Goal: Task Accomplishment & Management: Use online tool/utility

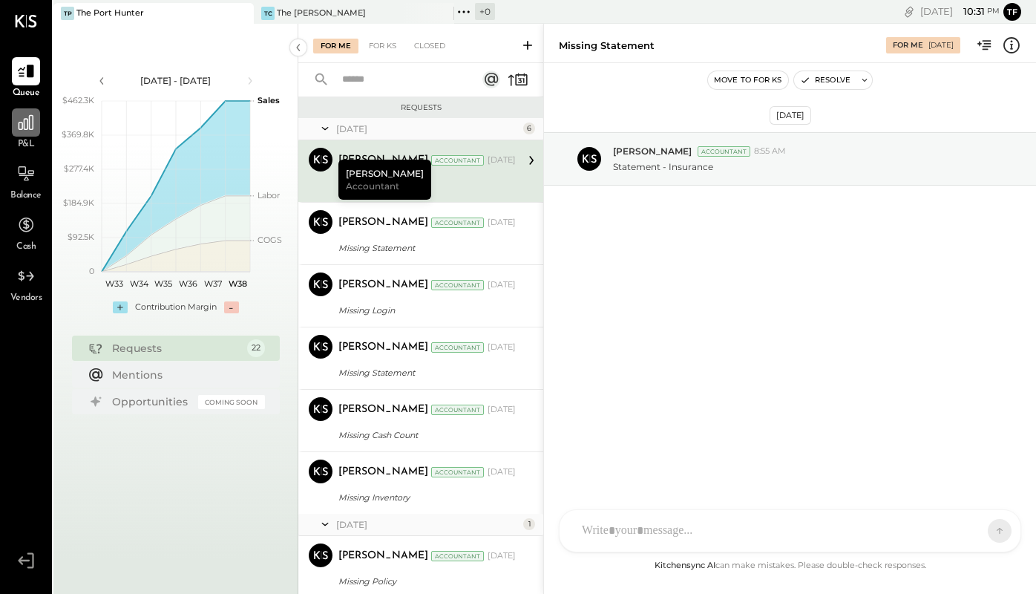
click at [37, 132] on div at bounding box center [26, 122] width 28 height 28
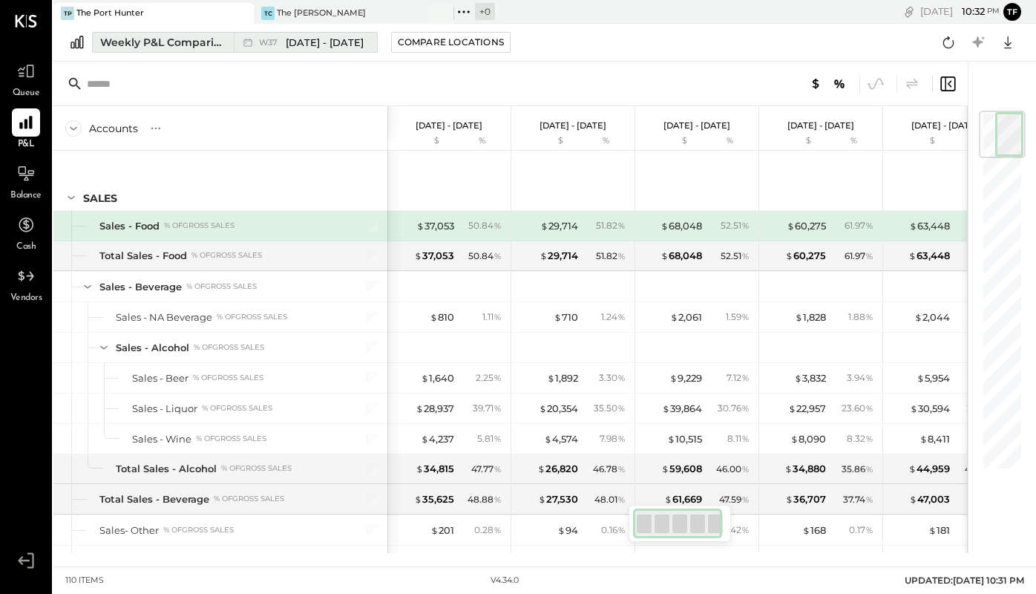
click at [327, 43] on span "[DATE] - [DATE]" at bounding box center [325, 43] width 78 height 14
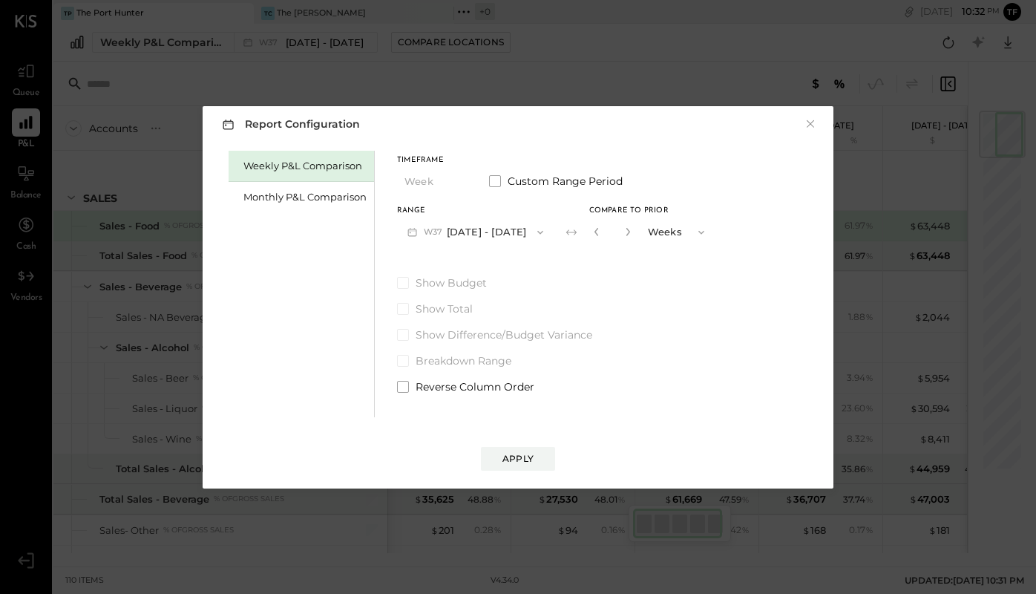
click at [485, 231] on button "W37 [DATE] - [DATE]" at bounding box center [475, 231] width 157 height 27
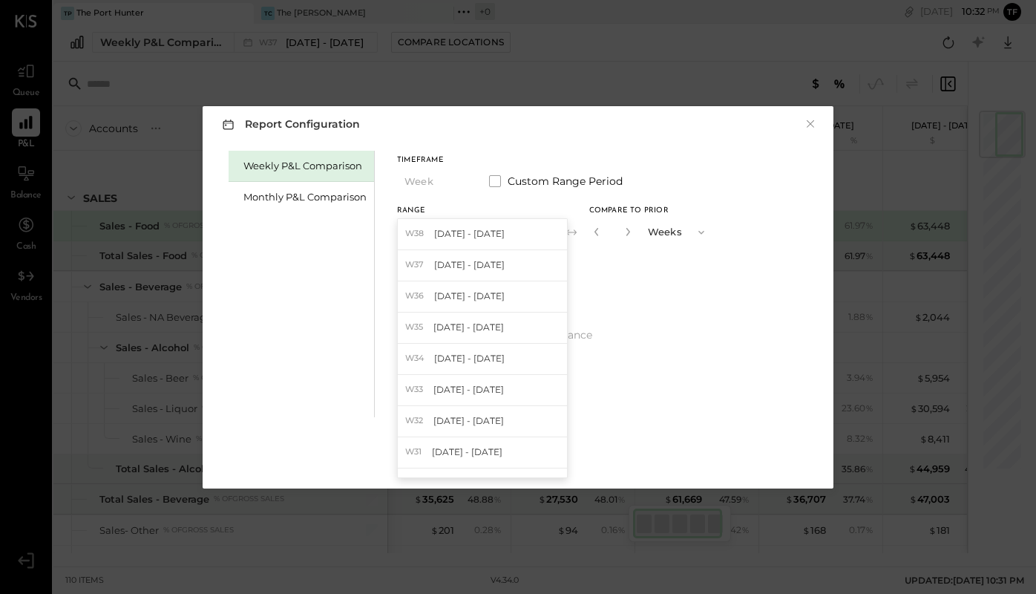
click at [485, 231] on span "[DATE] - [DATE]" at bounding box center [469, 233] width 70 height 13
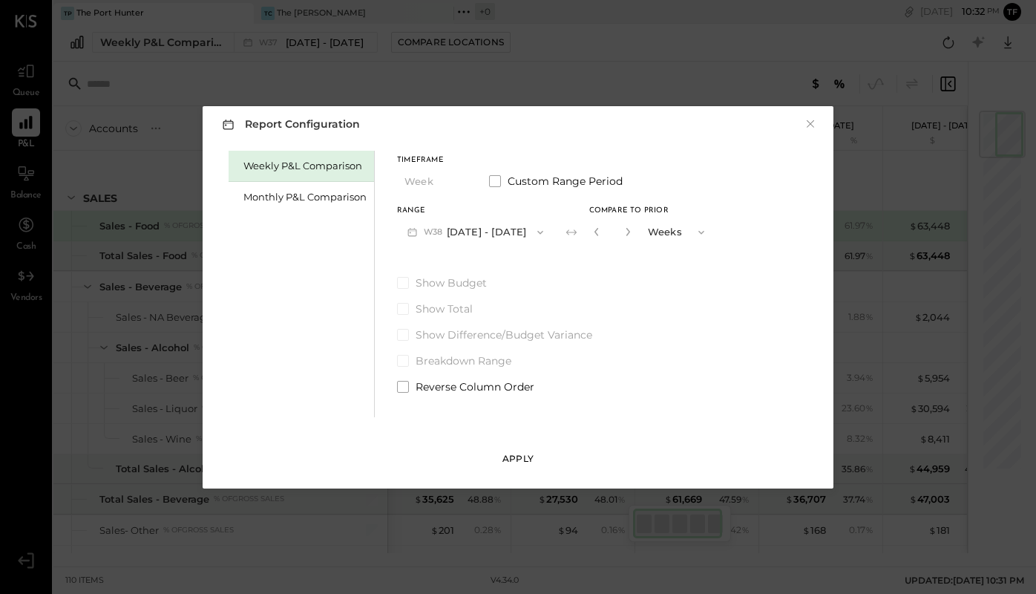
click at [530, 448] on button "Apply" at bounding box center [518, 459] width 74 height 24
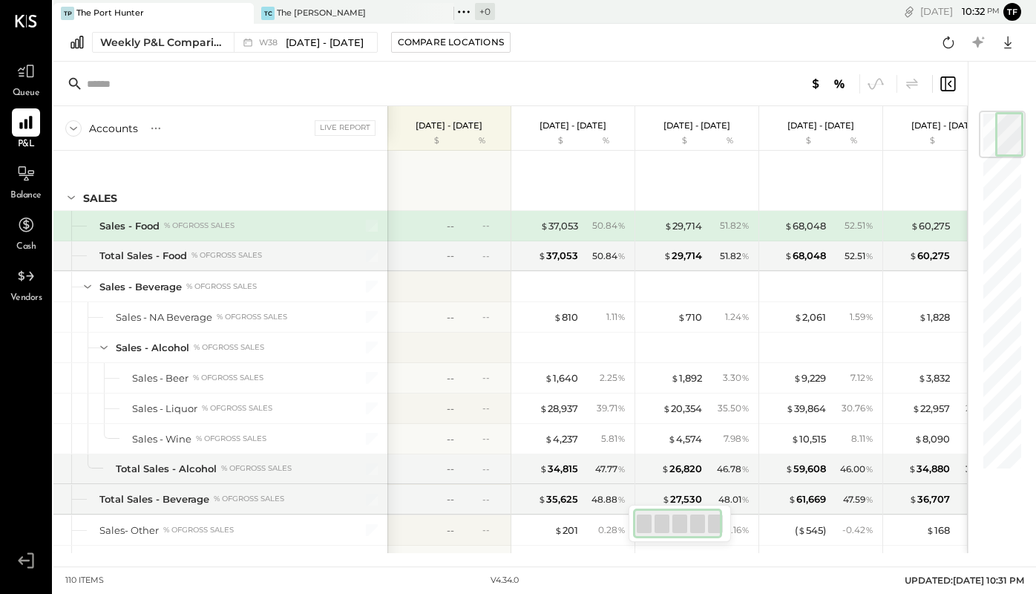
click at [352, 131] on div "Live Report" at bounding box center [345, 127] width 61 height 15
click at [876, 80] on icon at bounding box center [875, 83] width 19 height 19
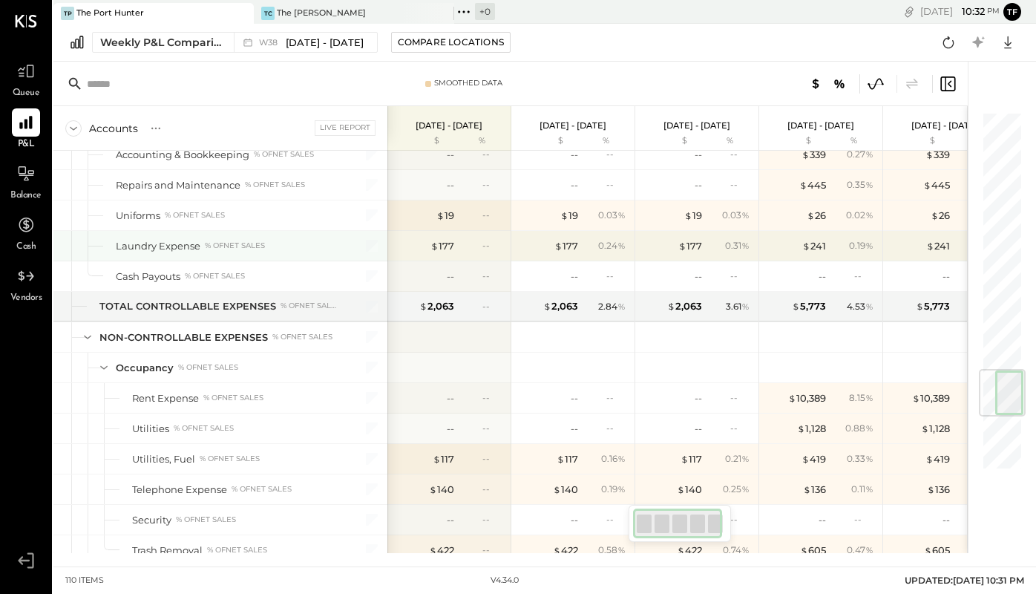
scroll to position [2613, 0]
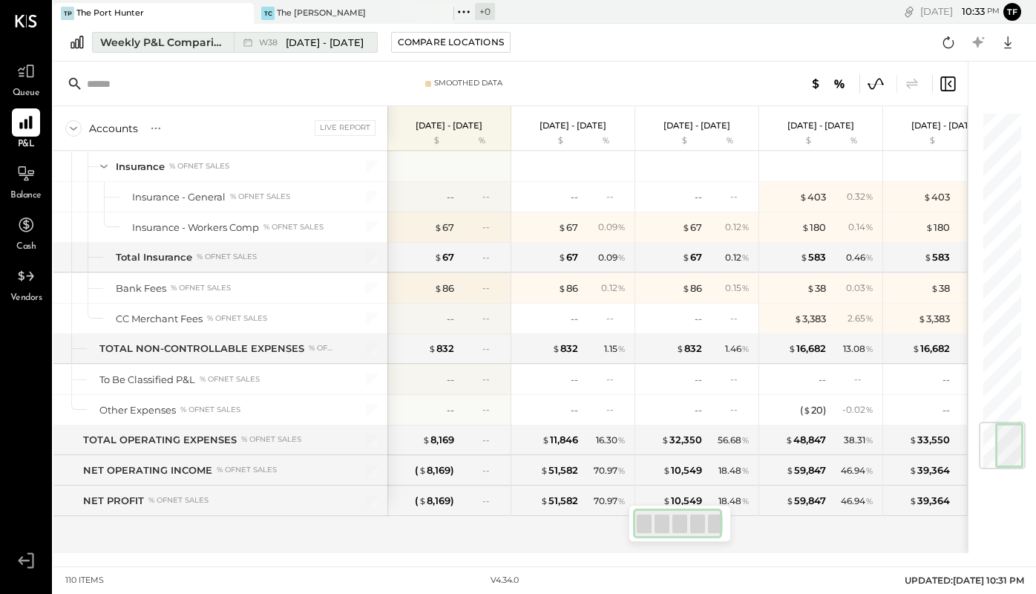
click at [337, 47] on span "[DATE] - [DATE]" at bounding box center [325, 43] width 78 height 14
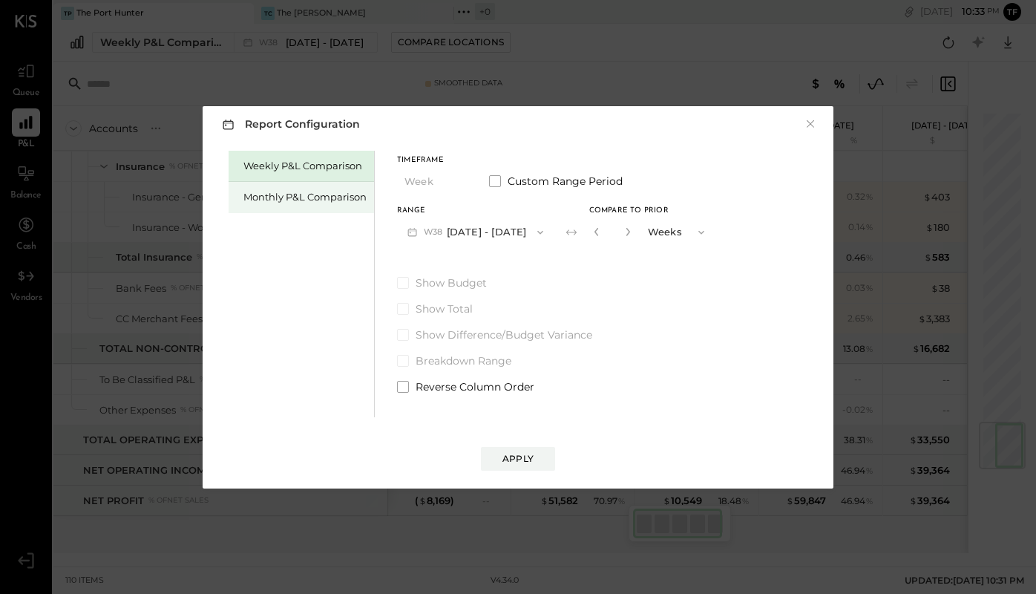
click at [329, 198] on div "Monthly P&L Comparison" at bounding box center [304, 197] width 123 height 14
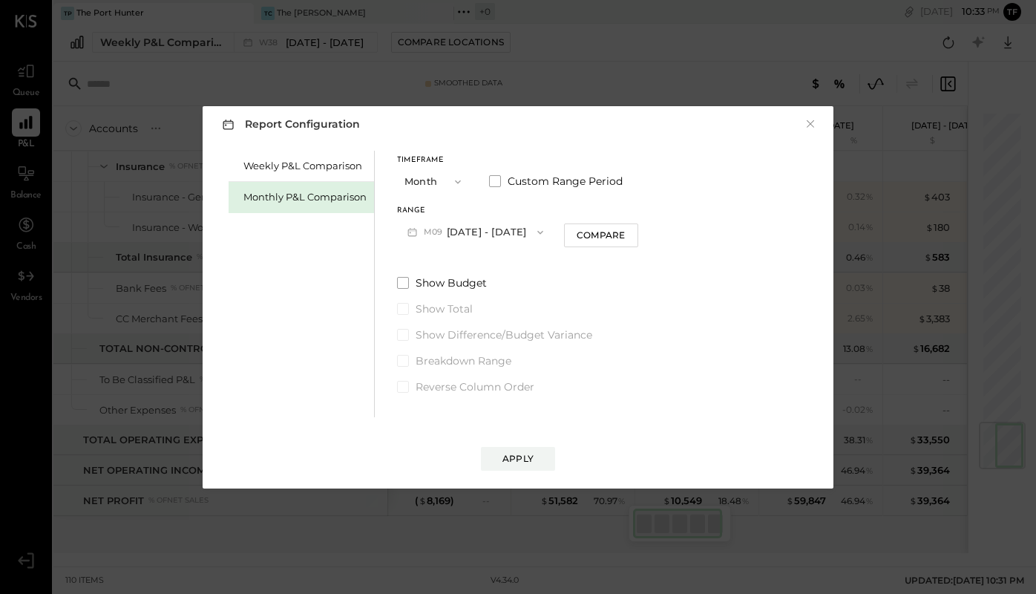
click at [452, 180] on icon "button" at bounding box center [458, 182] width 12 height 12
click at [442, 263] on div "Year" at bounding box center [434, 261] width 73 height 27
click at [510, 466] on button "Apply" at bounding box center [518, 459] width 74 height 24
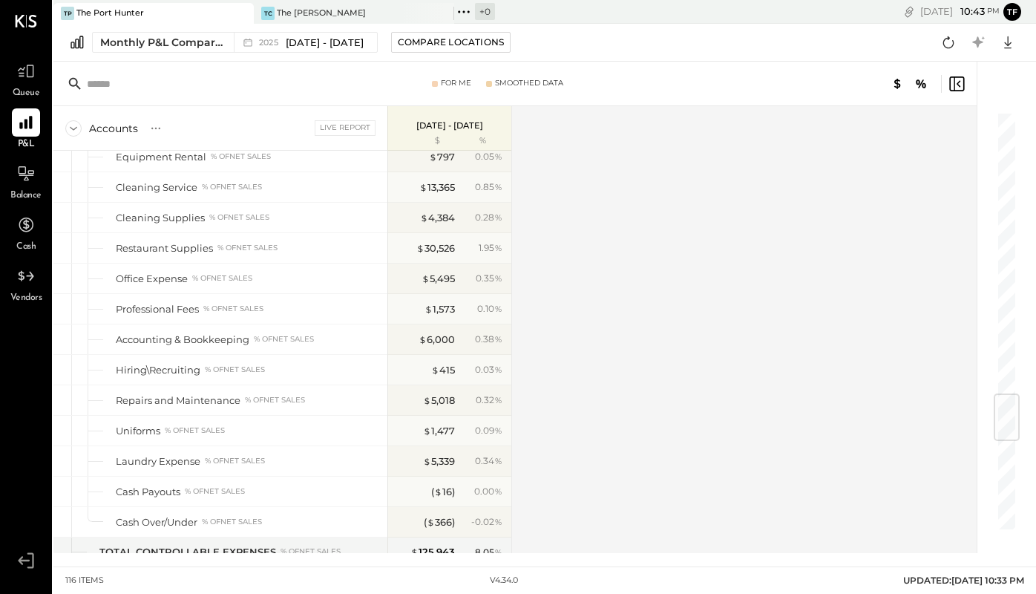
scroll to position [3129, 0]
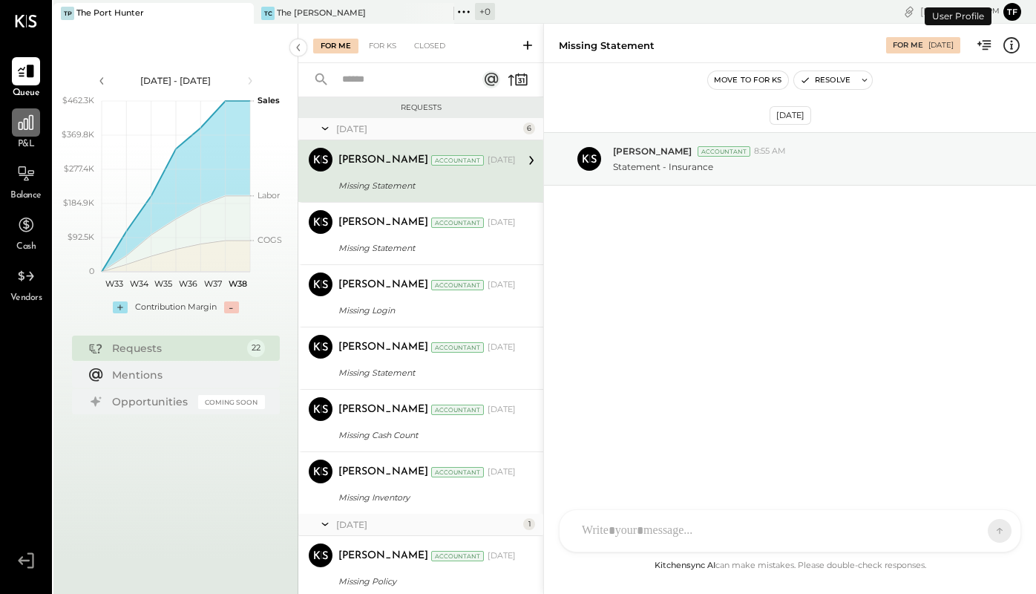
click at [33, 125] on icon at bounding box center [26, 122] width 15 height 15
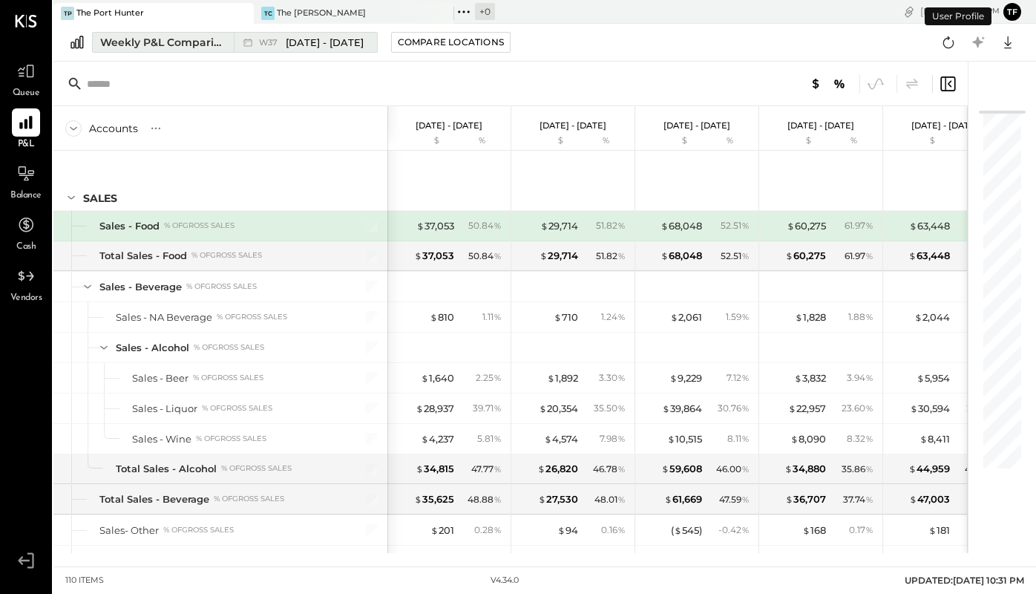
click at [340, 47] on span "[DATE] - [DATE]" at bounding box center [325, 43] width 78 height 14
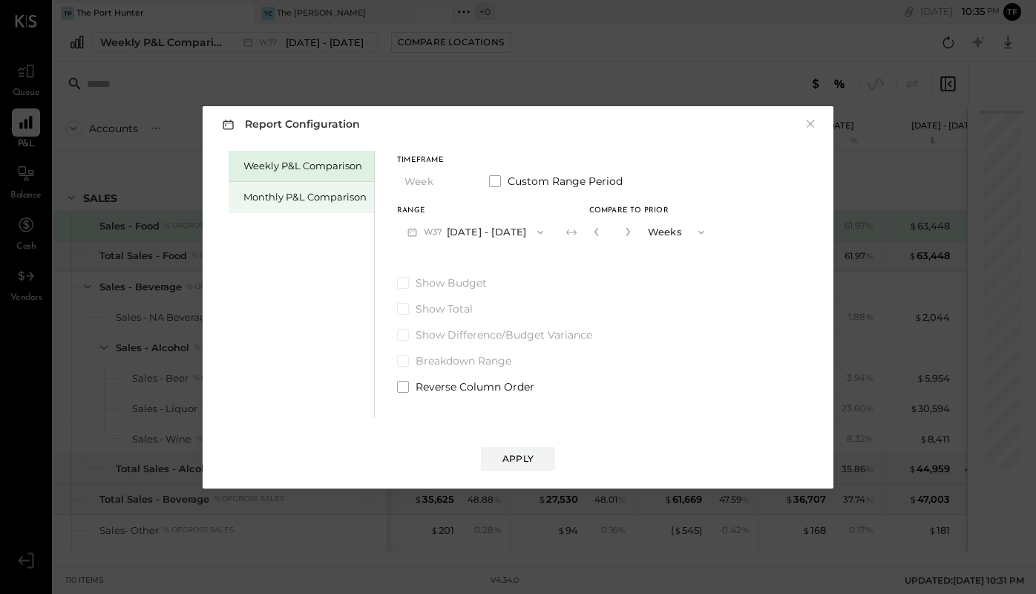
click at [324, 198] on div "Monthly P&L Comparison" at bounding box center [304, 197] width 123 height 14
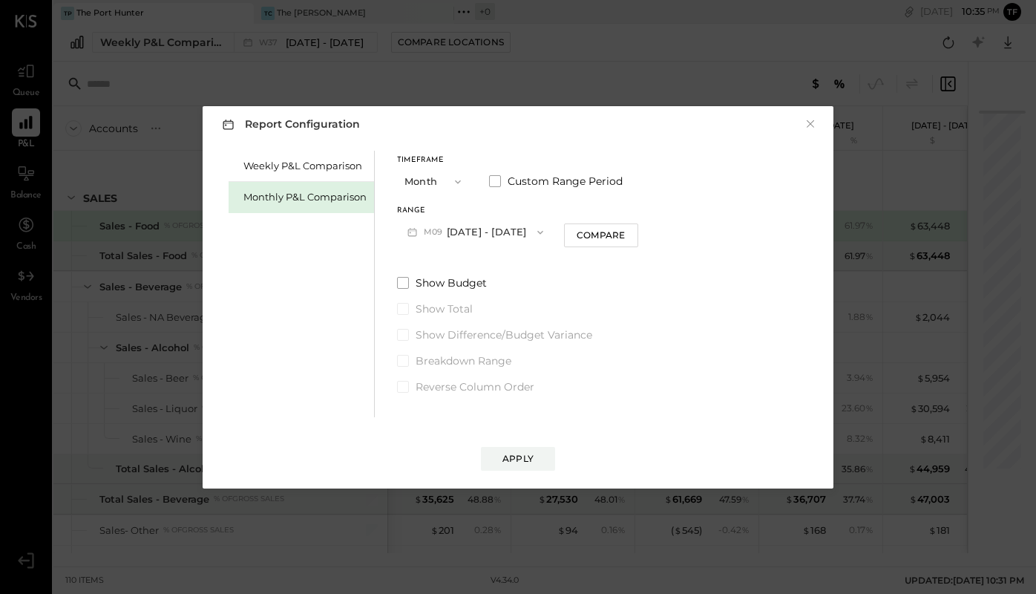
click at [458, 179] on icon "button" at bounding box center [458, 182] width 12 height 12
click at [496, 181] on span at bounding box center [495, 181] width 12 height 12
click at [465, 228] on button "Sep 1, 2025" at bounding box center [441, 231] width 88 height 27
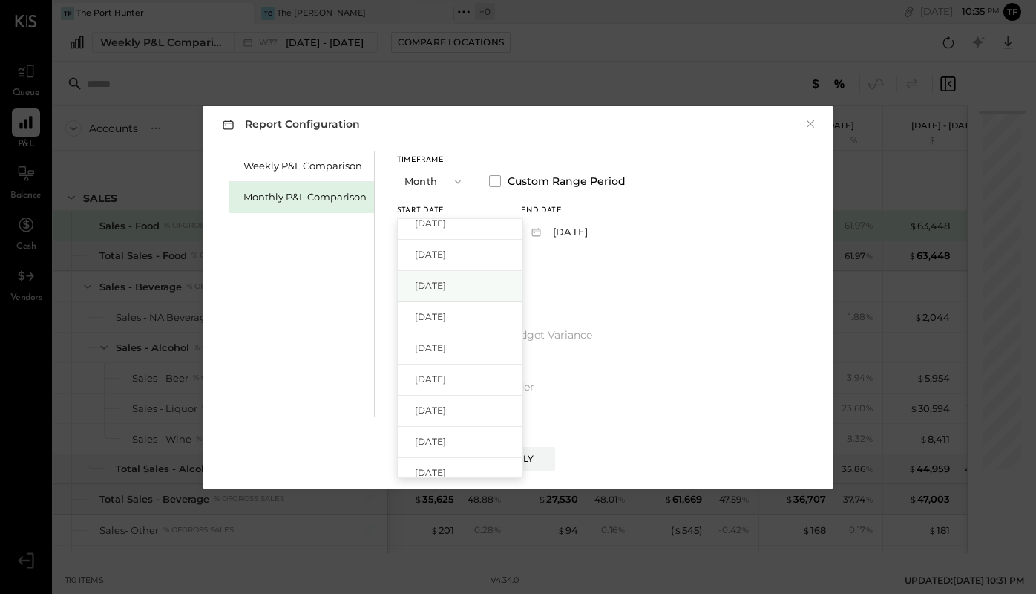
scroll to position [473, 0]
click at [481, 378] on div "Jan 1, 2024" at bounding box center [460, 385] width 125 height 31
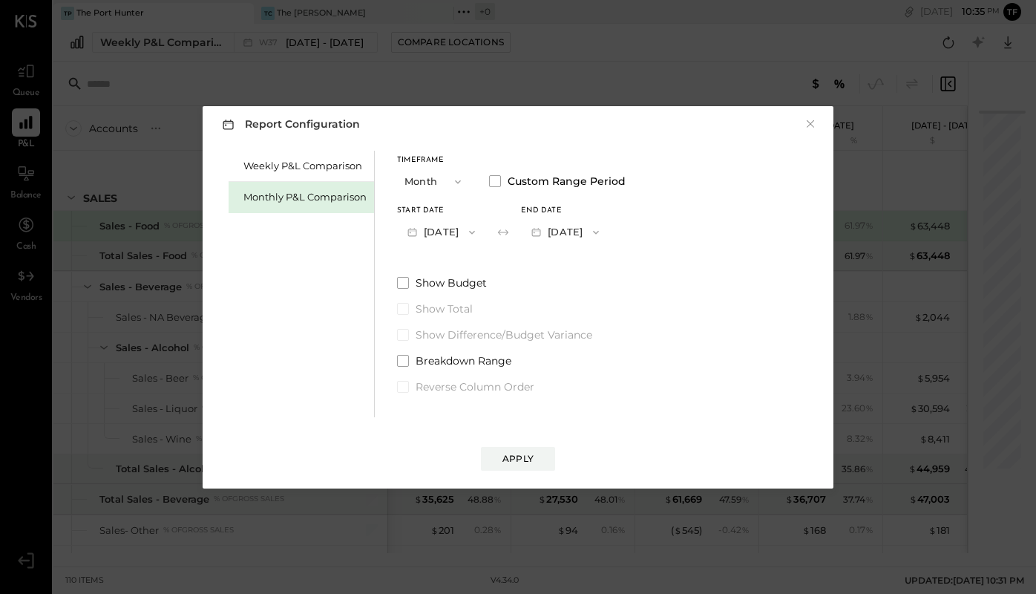
click at [586, 231] on button "Jan 31, 2024" at bounding box center [565, 231] width 88 height 27
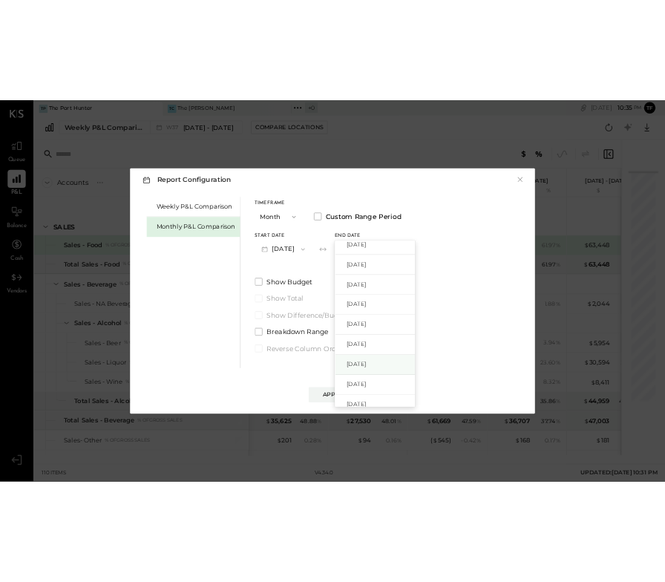
scroll to position [309, 0]
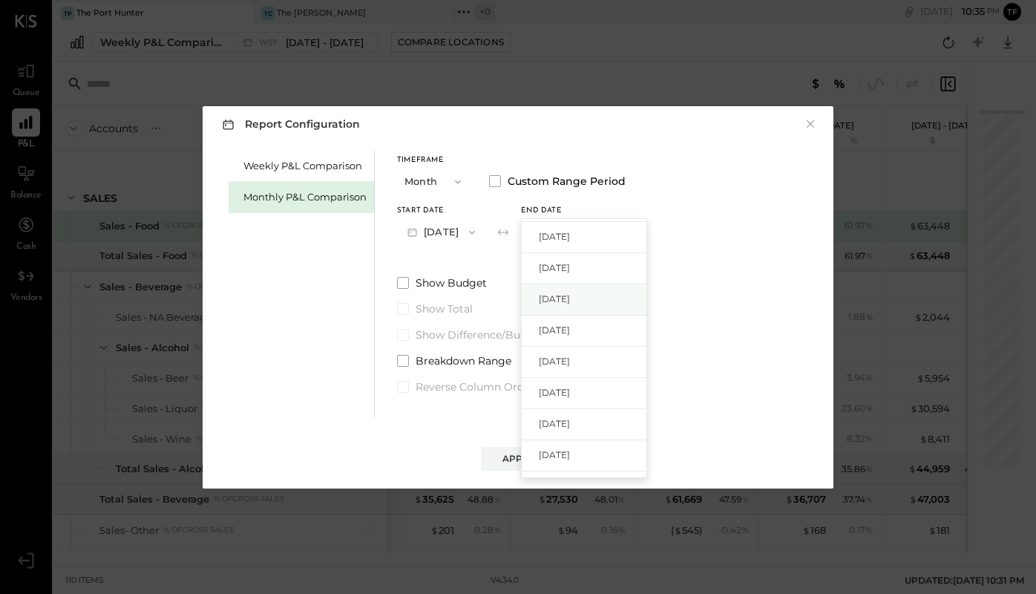
click at [604, 306] on div "Sep 30, 2024" at bounding box center [584, 299] width 125 height 31
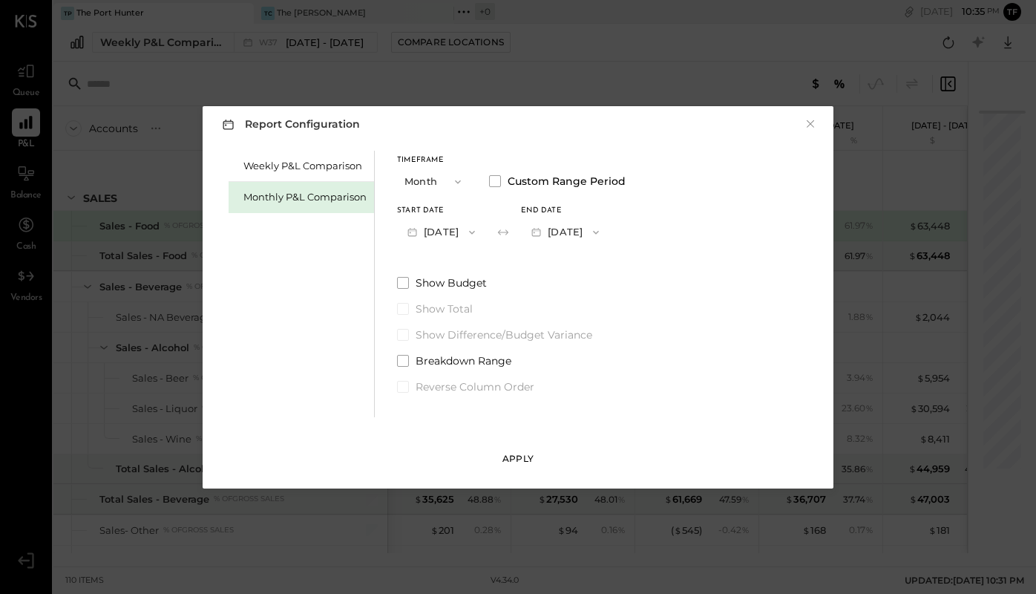
click at [519, 461] on div "Apply" at bounding box center [517, 458] width 31 height 13
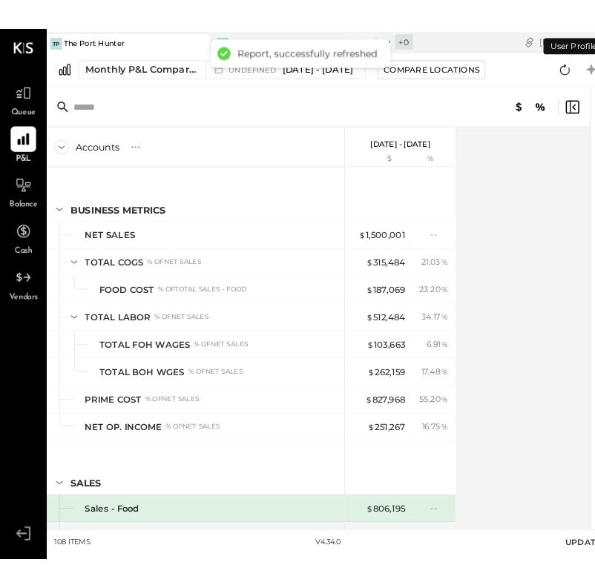
scroll to position [163, 0]
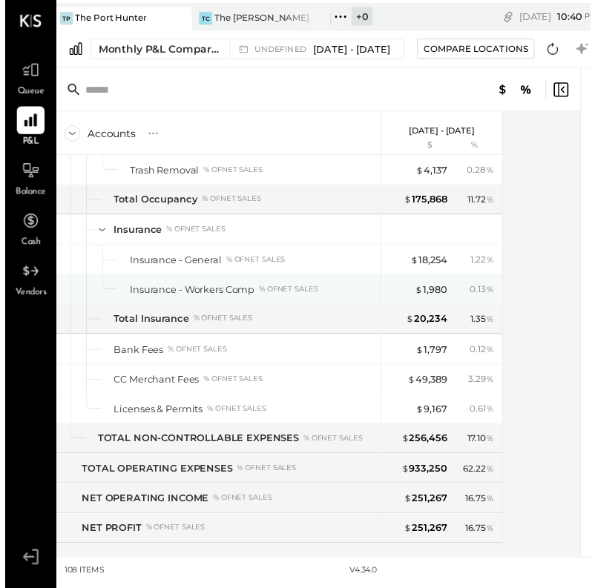
scroll to position [2879, 0]
